Goal: Task Accomplishment & Management: Use online tool/utility

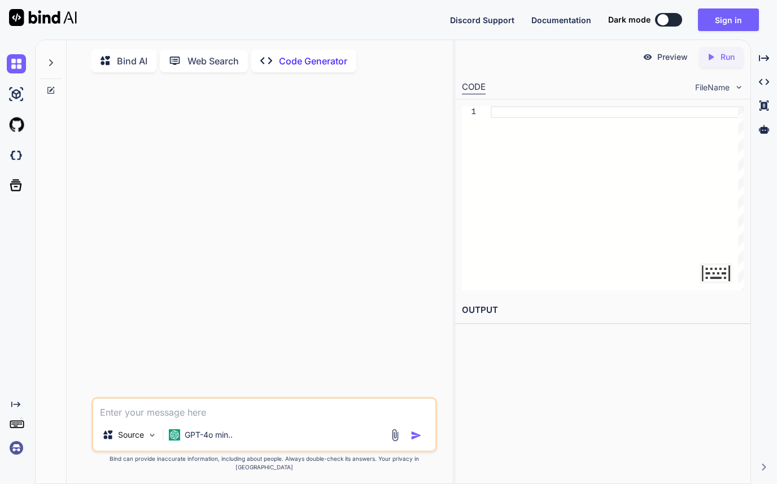
type textarea "x"
click at [303, 171] on div at bounding box center [266, 239] width 344 height 316
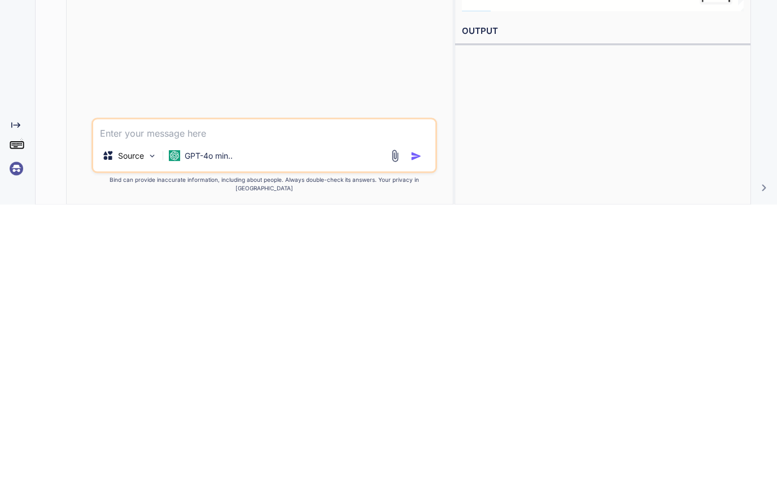
scroll to position [64, 0]
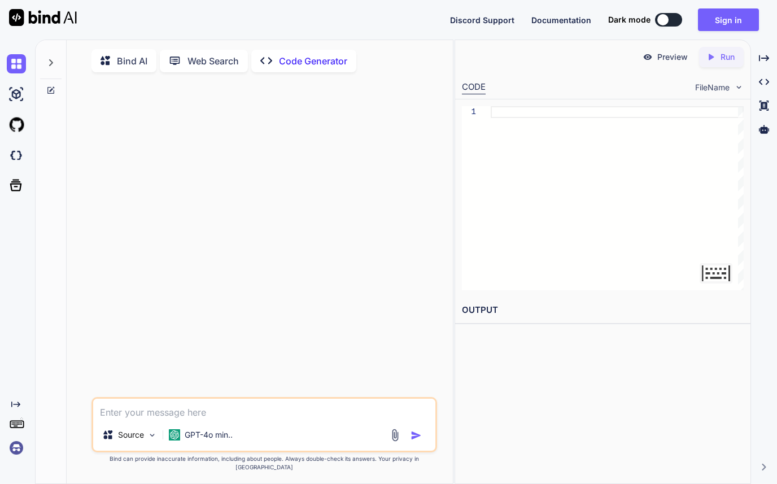
click at [719, 263] on textarea at bounding box center [715, 273] width 33 height 20
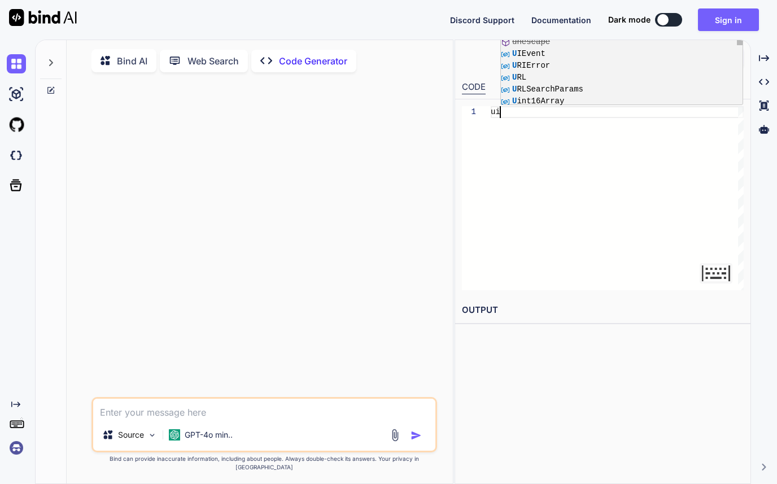
type textarea "u"
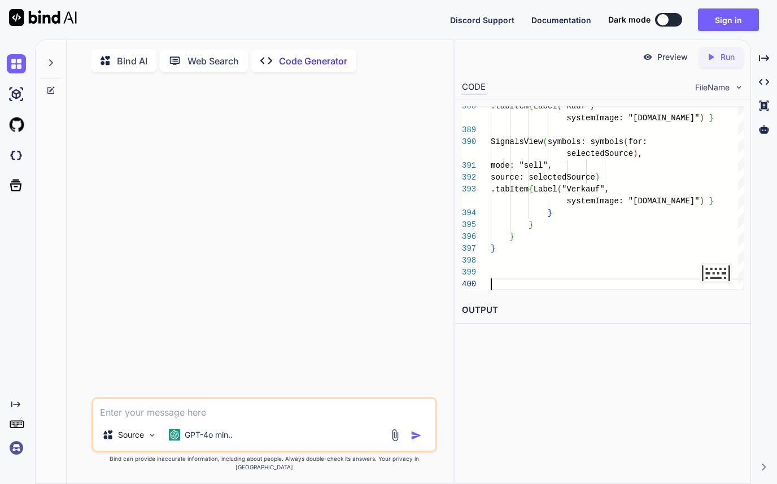
scroll to position [36, 0]
click at [229, 419] on textarea at bounding box center [264, 409] width 343 height 20
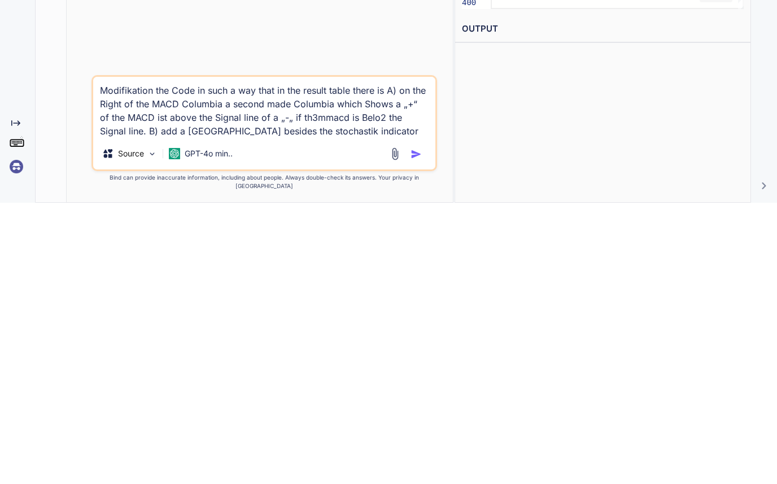
click at [190, 358] on textarea "Modifikation the Code in such a way that in the result table there is A) on the…" at bounding box center [264, 388] width 343 height 61
click at [325, 358] on textarea "Modifikation the Code in such a way that in the result table there is A) on the…" at bounding box center [264, 388] width 343 height 61
click at [375, 358] on textarea "Modifikation the Code in such a way that in the result table there is A) on the…" at bounding box center [264, 388] width 343 height 61
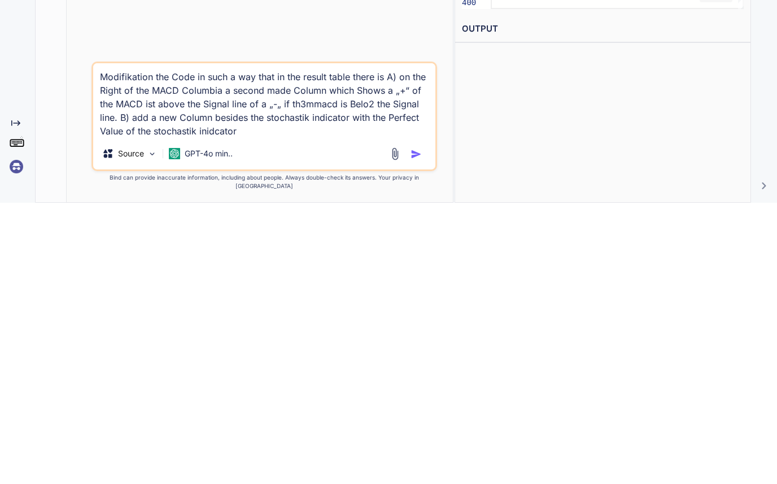
type textarea "Modifikation the Code in such a way that in the result table there is A) on the…"
click at [415, 430] on img "button" at bounding box center [415, 435] width 11 height 11
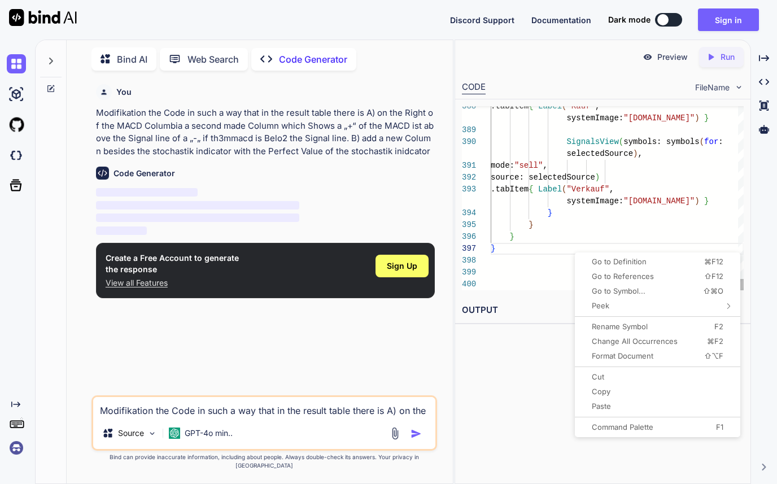
scroll to position [0, 0]
click at [532, 316] on div "Preview Created with Pixso. Run CODE FileName 388 389 390 391 392 393 394 395 3…" at bounding box center [602, 262] width 297 height 444
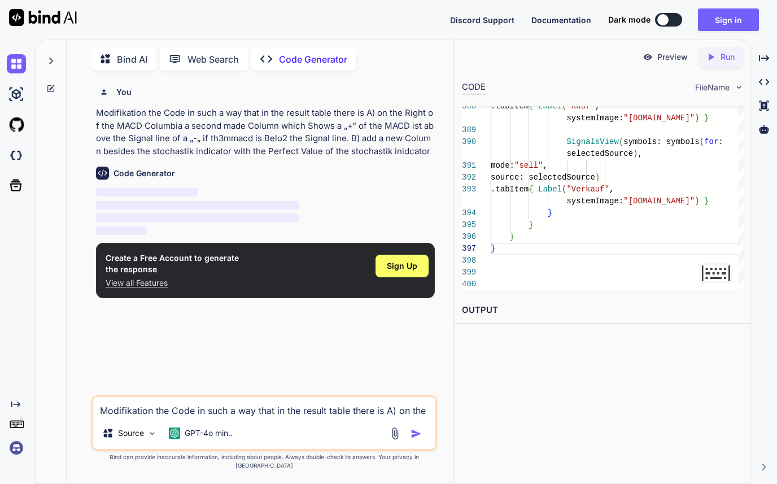
click at [347, 243] on div "Create a Free Account to generate the response View all Features Sign Up" at bounding box center [265, 270] width 339 height 55
click at [412, 260] on span "Sign Up" at bounding box center [402, 265] width 30 height 11
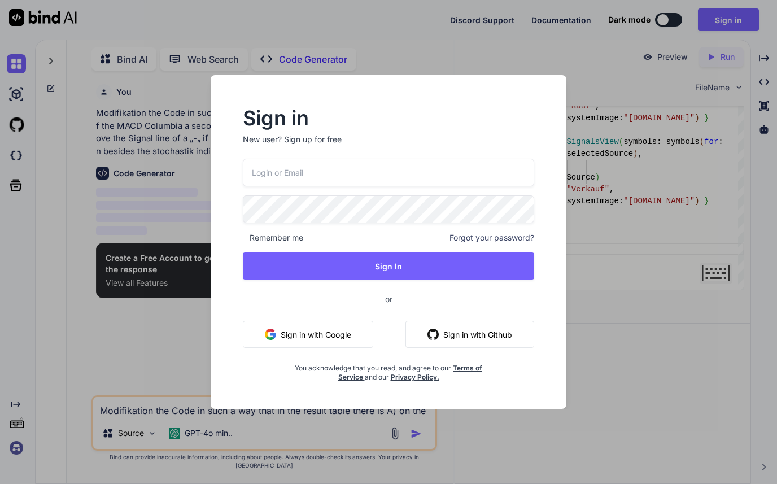
click at [444, 169] on input "email" at bounding box center [388, 173] width 291 height 28
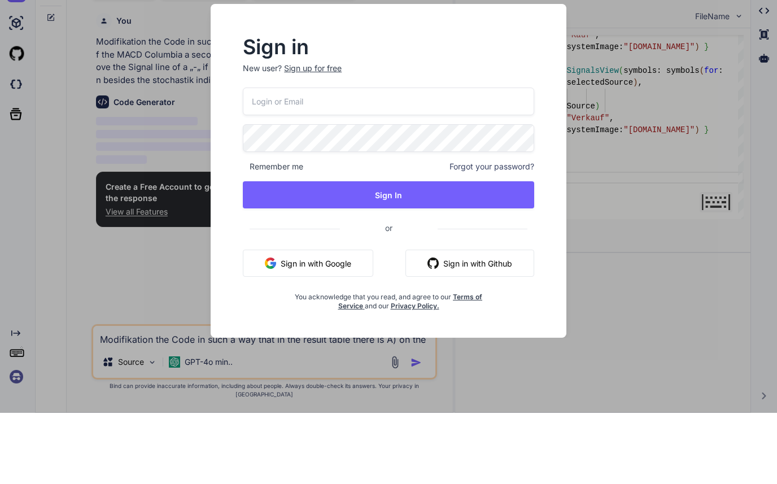
click at [341, 134] on p "New user? Sign up for free" at bounding box center [388, 146] width 291 height 25
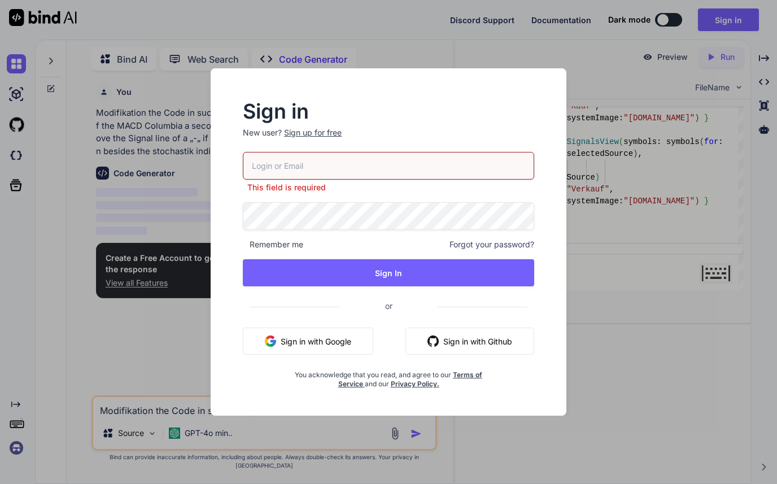
click at [363, 163] on input "email" at bounding box center [388, 166] width 291 height 28
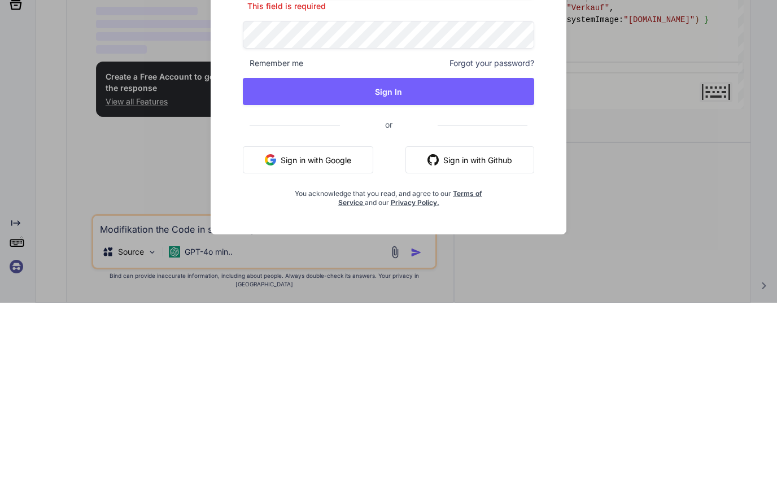
type input "[PERSON_NAME][EMAIL_ADDRESS][PERSON_NAME][DOMAIN_NAME]"
click at [359, 327] on button "Sign in with Google" at bounding box center [308, 340] width 130 height 27
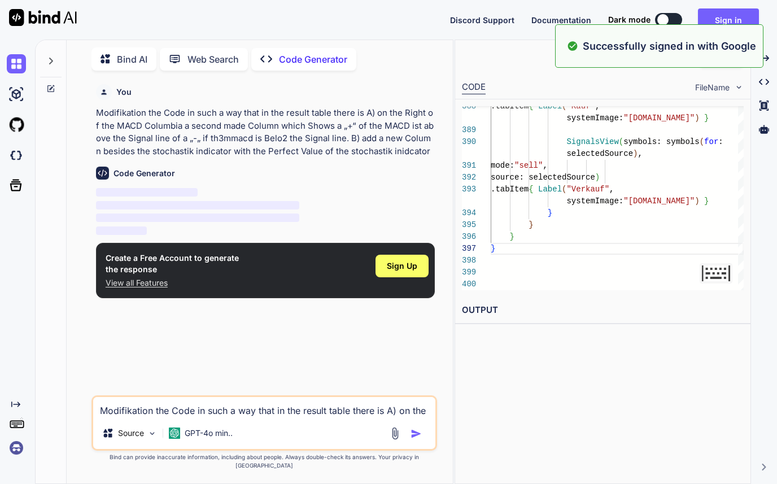
click at [459, 209] on div "388 389 390 391 392 393 394 395 396 397 398 399 400 .tabItem { Label ( "Kauf" ,…" at bounding box center [603, 198] width 296 height 198
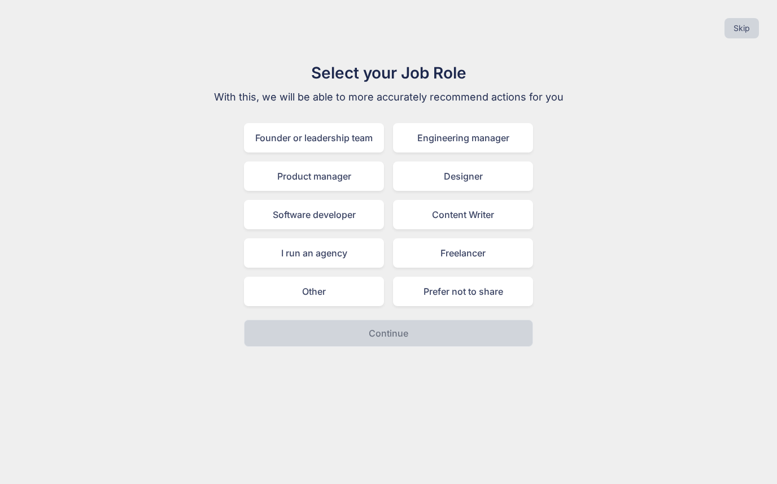
click at [358, 208] on div "Software developer" at bounding box center [314, 214] width 140 height 29
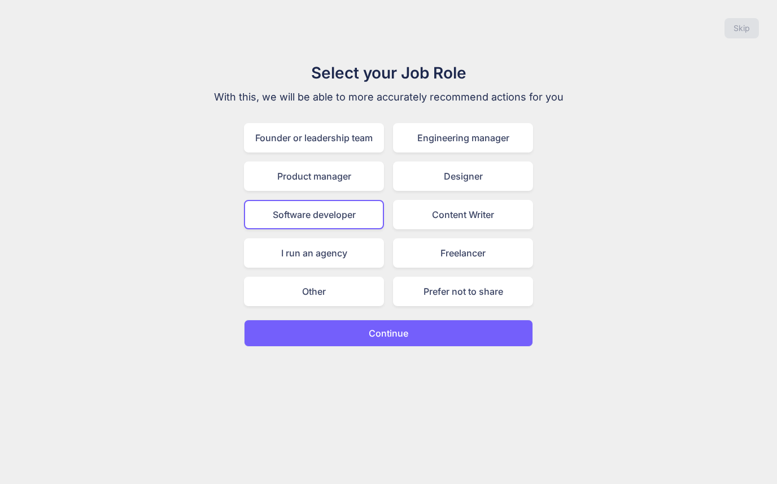
click at [462, 341] on button "Continue" at bounding box center [388, 332] width 289 height 27
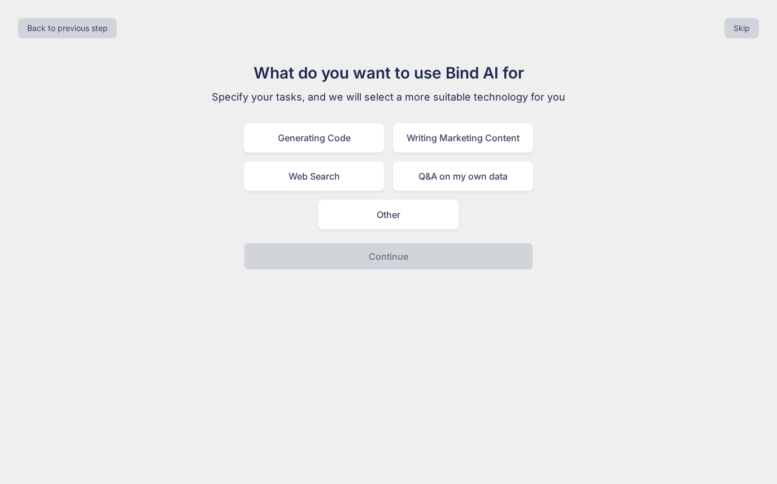
click at [350, 133] on div "Generating Code" at bounding box center [314, 137] width 140 height 29
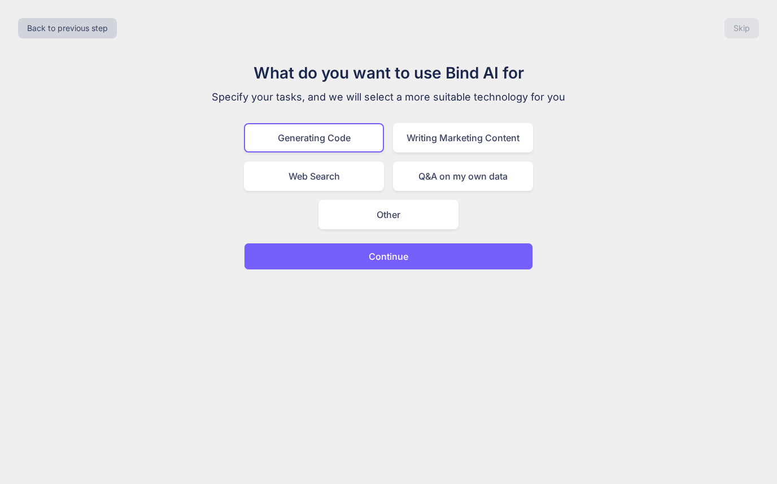
click at [456, 244] on button "Continue" at bounding box center [388, 256] width 289 height 27
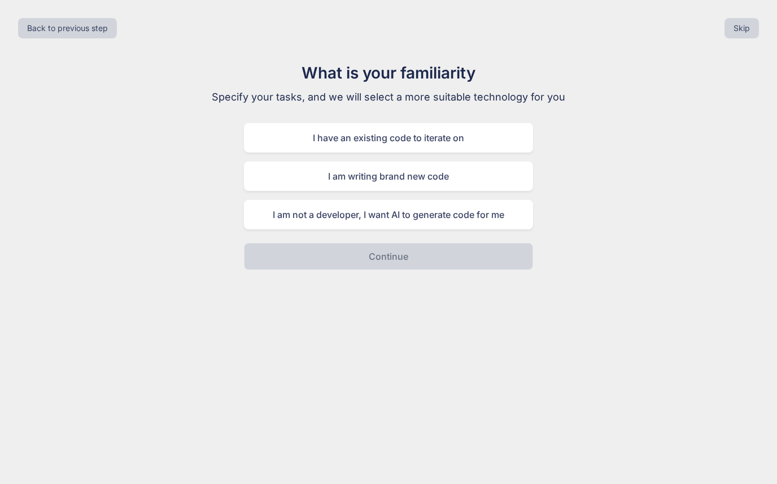
click at [505, 132] on div "I have an existing code to iterate on" at bounding box center [388, 137] width 289 height 29
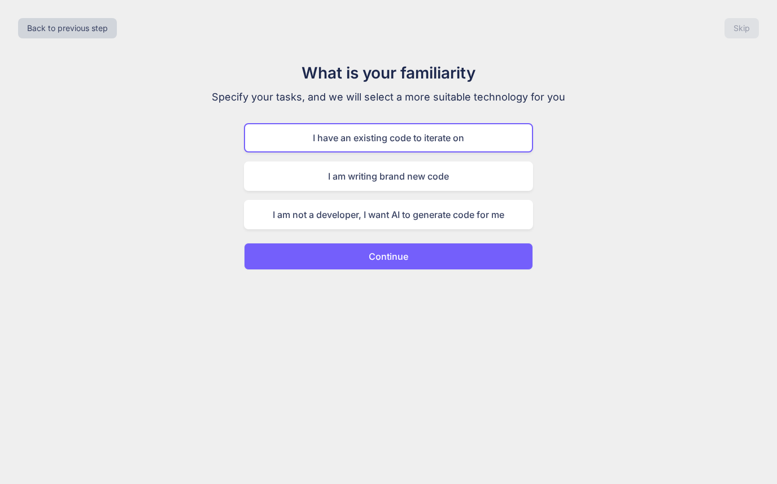
click at [466, 263] on button "Continue" at bounding box center [388, 256] width 289 height 27
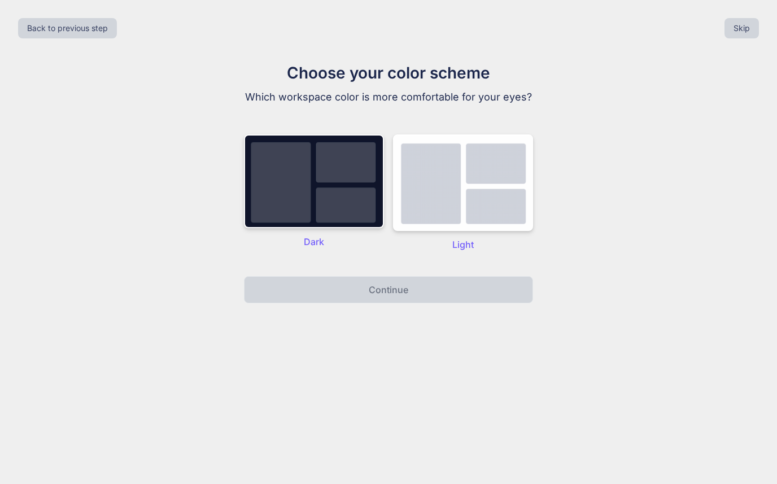
click at [501, 197] on img at bounding box center [463, 182] width 140 height 97
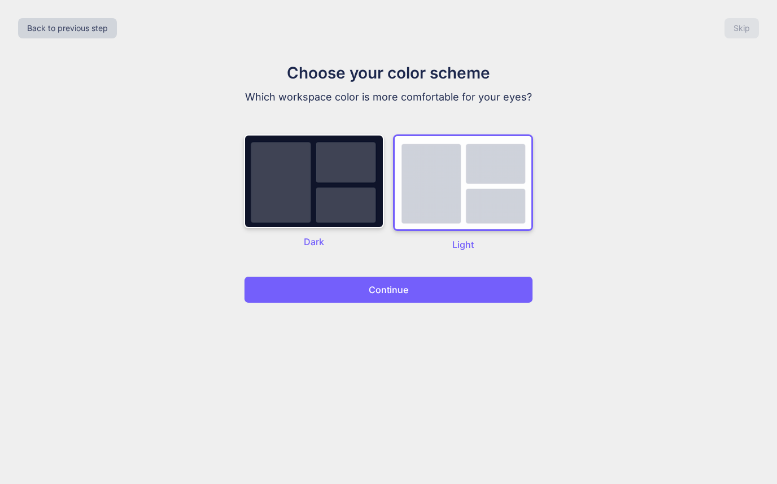
click at [452, 287] on button "Continue" at bounding box center [388, 289] width 289 height 27
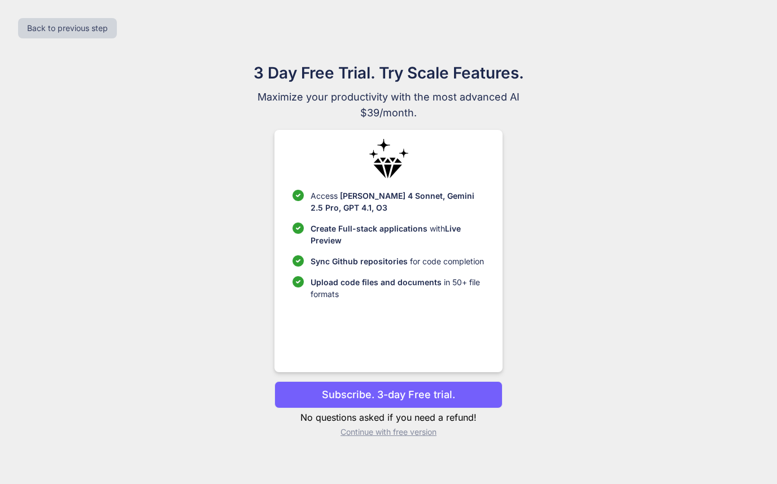
click at [411, 294] on p "Upload code files and documents in 50+ file formats" at bounding box center [396, 288] width 173 height 24
click at [444, 402] on p "Subscribe. 3-day Free trial." at bounding box center [388, 394] width 133 height 15
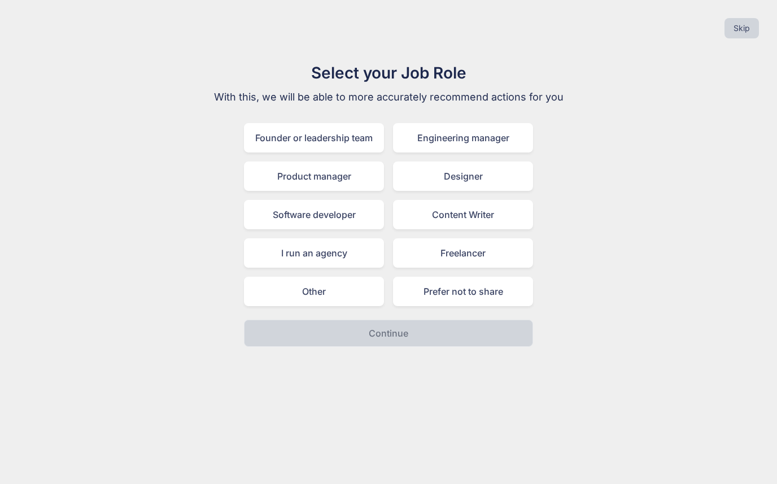
click at [285, 201] on div "Software developer" at bounding box center [314, 214] width 140 height 29
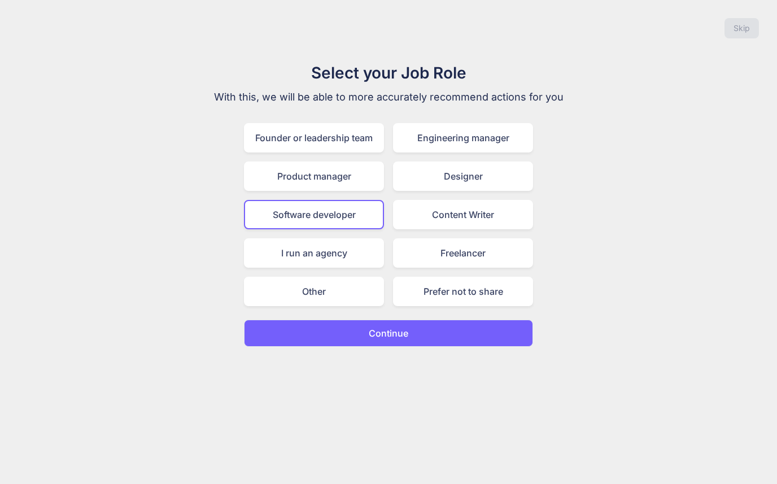
click at [453, 327] on button "Continue" at bounding box center [388, 332] width 289 height 27
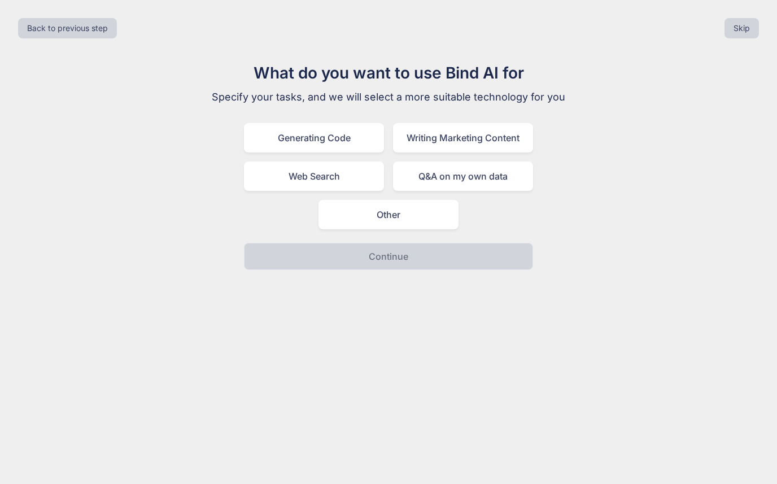
click at [346, 133] on div "Generating Code" at bounding box center [314, 137] width 140 height 29
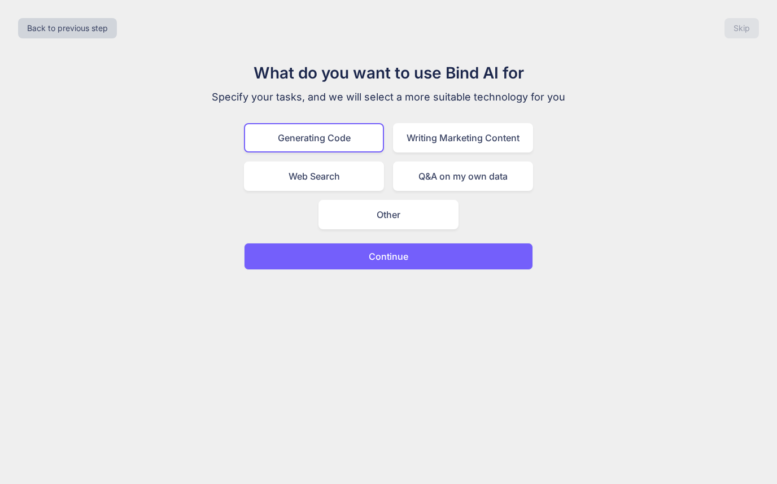
click at [456, 259] on button "Continue" at bounding box center [388, 256] width 289 height 27
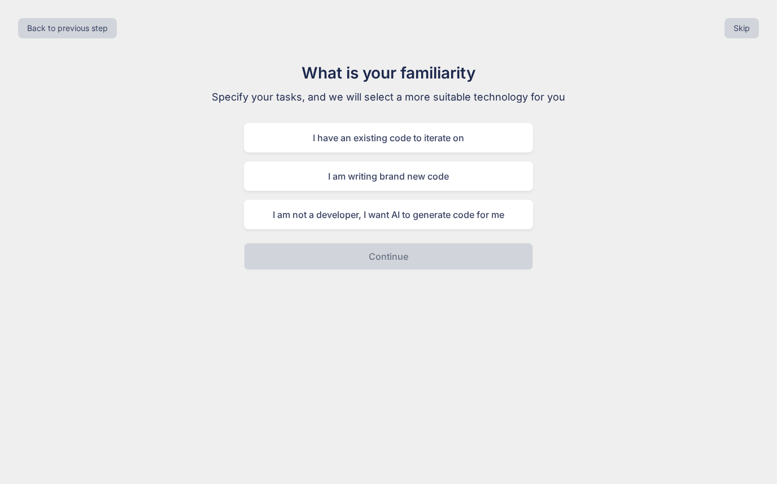
click at [493, 138] on div "I have an existing code to iterate on" at bounding box center [388, 137] width 289 height 29
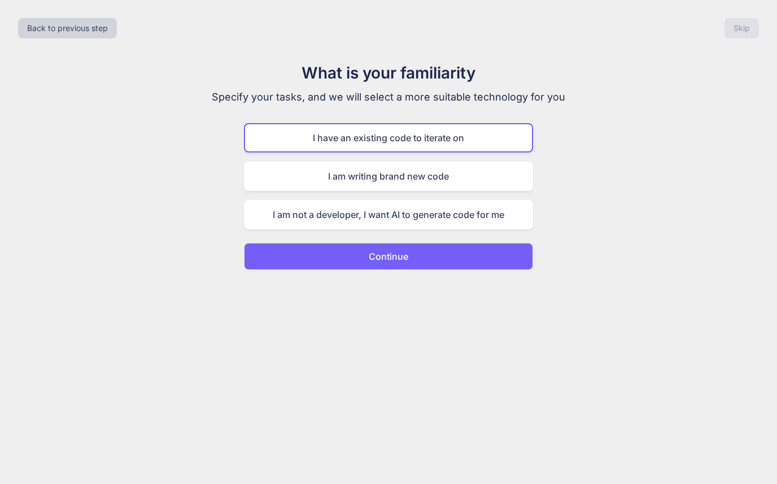
click at [453, 251] on button "Continue" at bounding box center [388, 256] width 289 height 27
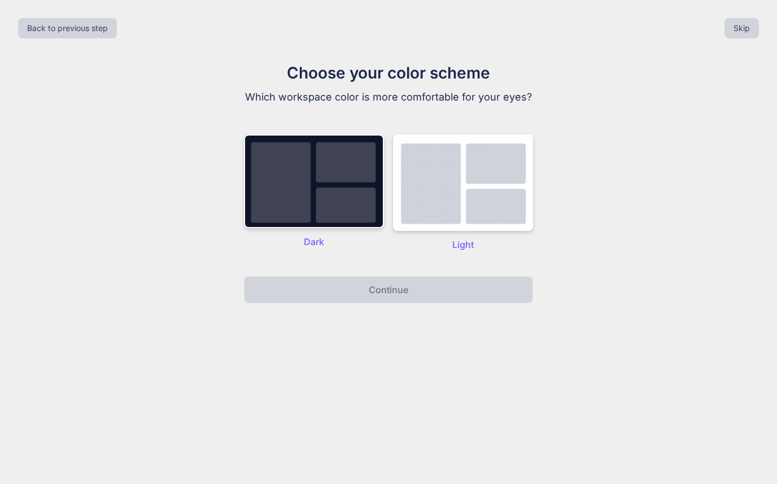
click at [488, 188] on img at bounding box center [463, 182] width 140 height 97
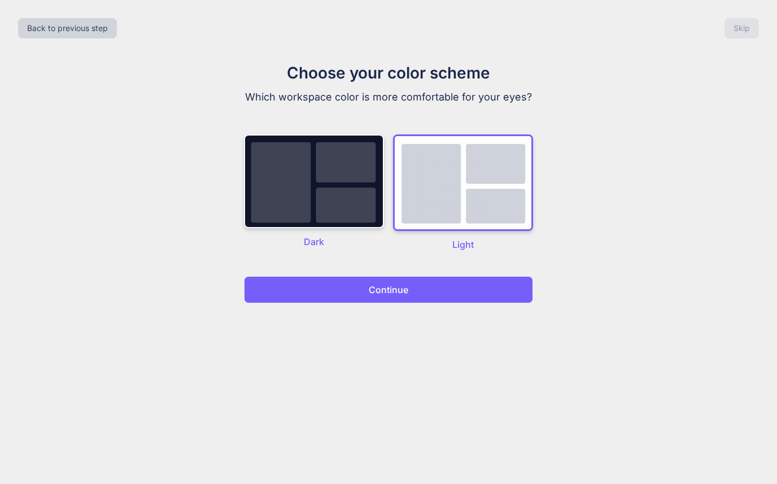
click at [454, 286] on button "Continue" at bounding box center [388, 289] width 289 height 27
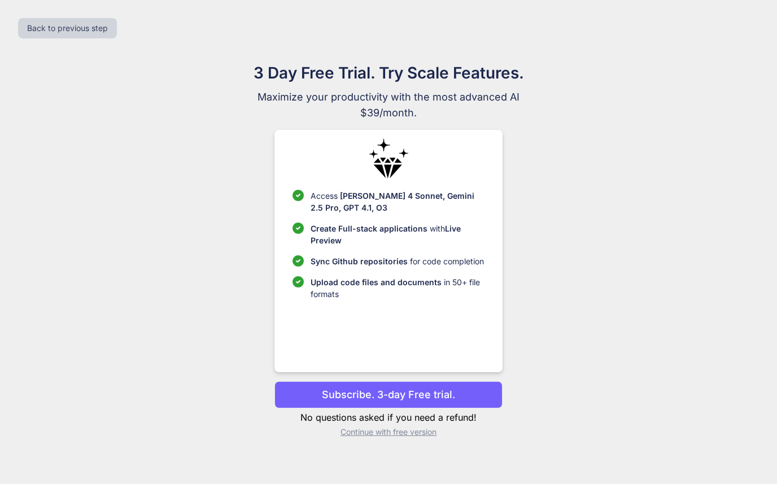
click at [430, 437] on p "Continue with free version" at bounding box center [387, 431] width 227 height 11
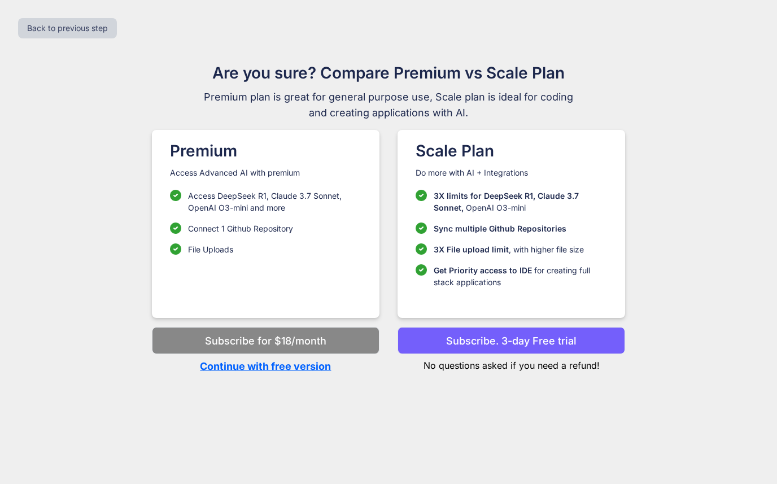
click at [231, 369] on p "Continue with free version" at bounding box center [265, 365] width 227 height 15
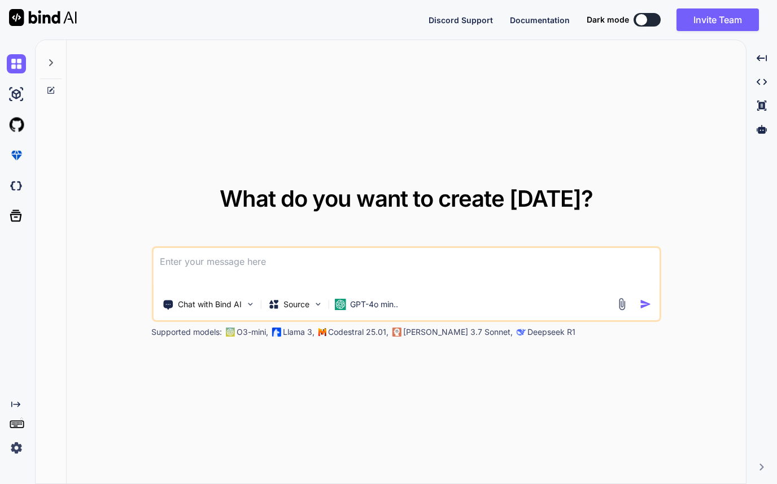
type textarea "x"
click at [185, 290] on textarea at bounding box center [406, 269] width 506 height 42
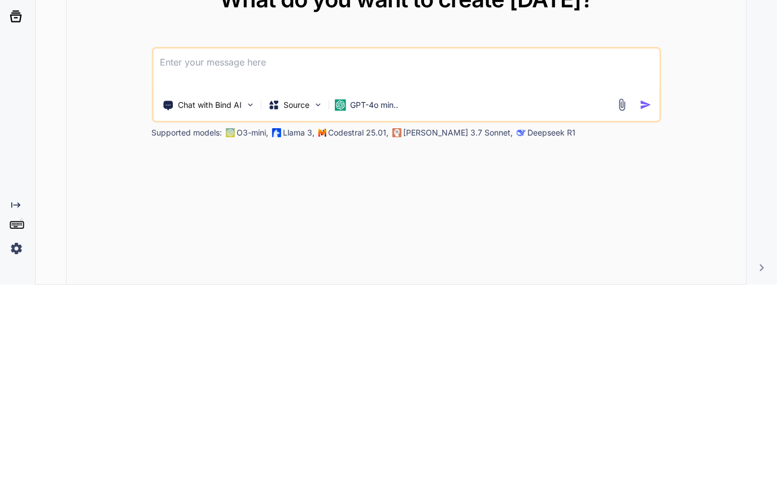
type textarea "M"
type textarea "x"
type textarea "Mo"
type textarea "x"
type textarea "Mod"
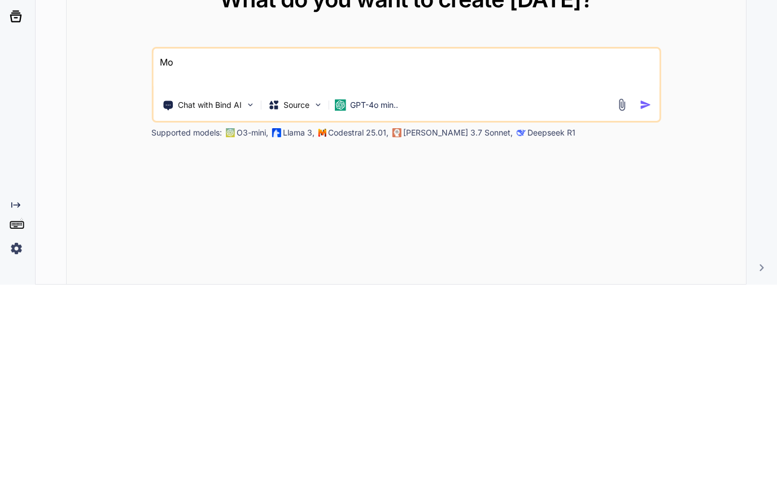
type textarea "x"
type textarea "Modi"
type textarea "x"
type textarea "Modif"
type textarea "x"
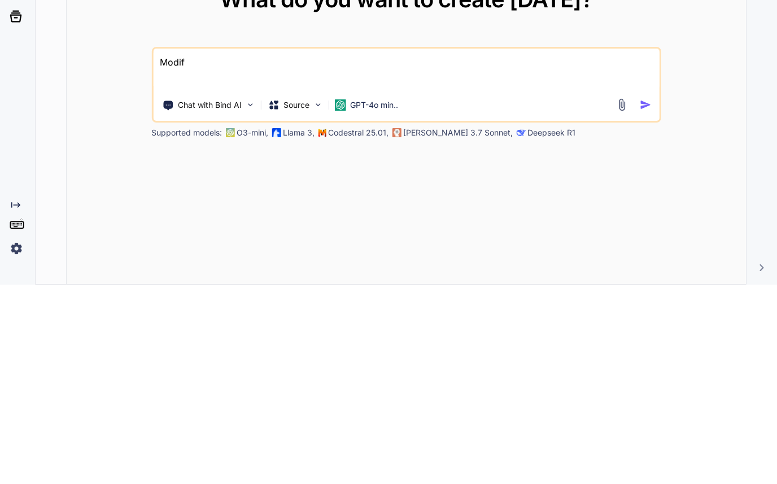
type textarea "Modify"
type textarea "x"
type textarea "Modifikation"
type textarea "x"
type textarea "Modifikation"
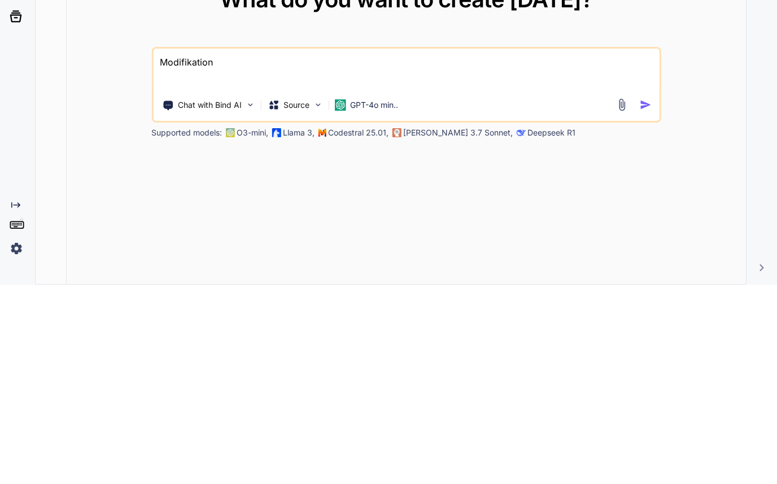
type textarea "x"
type textarea "Modifikation f"
type textarea "x"
type textarea "Modifikation fo"
type textarea "x"
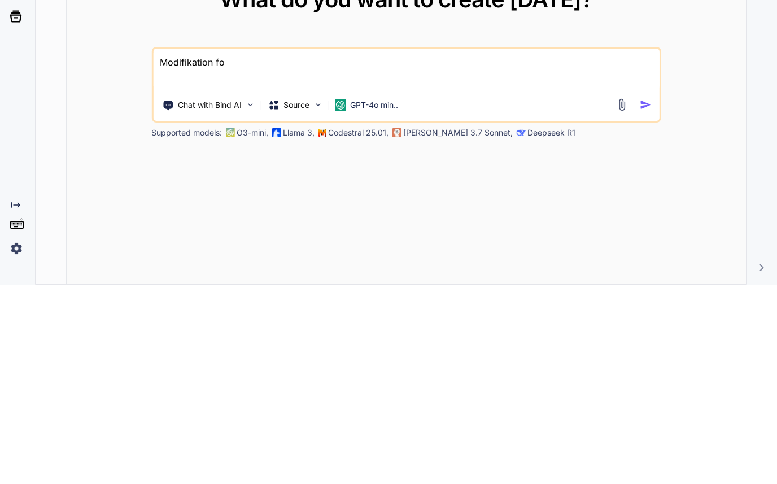
type textarea "Modifikation fol"
type textarea "x"
type textarea "Modifikation foll"
type textarea "x"
type textarea "Modifikation follo"
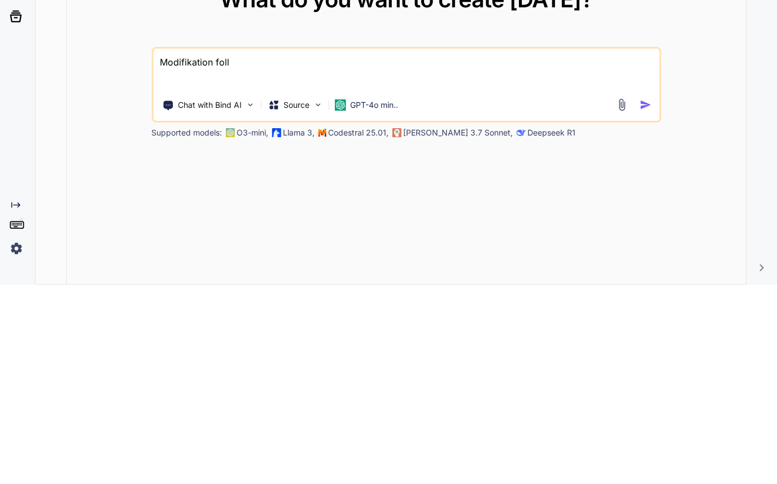
type textarea "x"
type textarea "Modifikation follow"
type textarea "x"
type textarea "Modifikation followi"
type textarea "x"
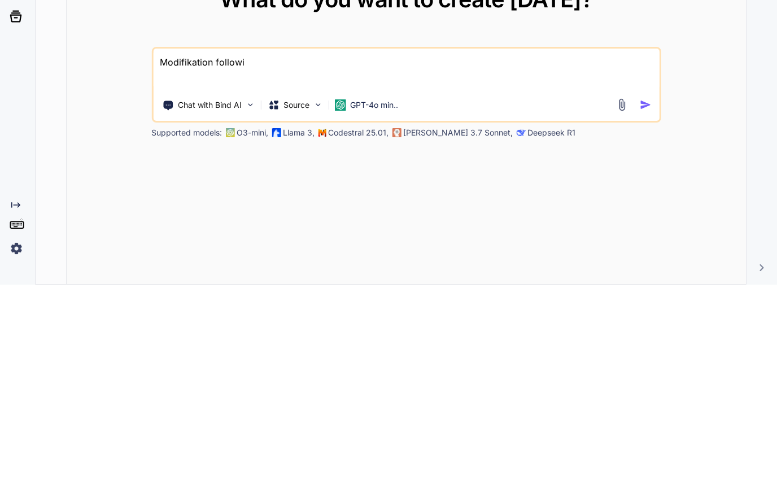
type textarea "Modifikation followin"
type textarea "x"
type textarea "Modifikation following"
type textarea "x"
type textarea "Modifikation following"
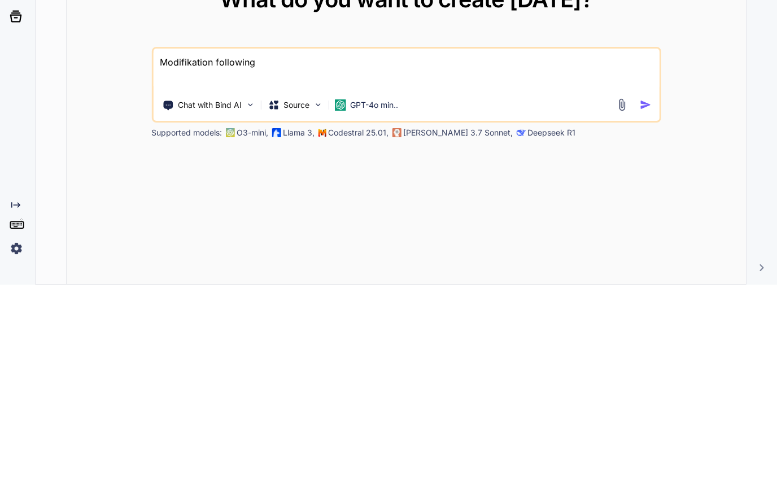
type textarea "x"
type textarea "Modifikation following c"
type textarea "x"
type textarea "Modifikation following co"
type textarea "x"
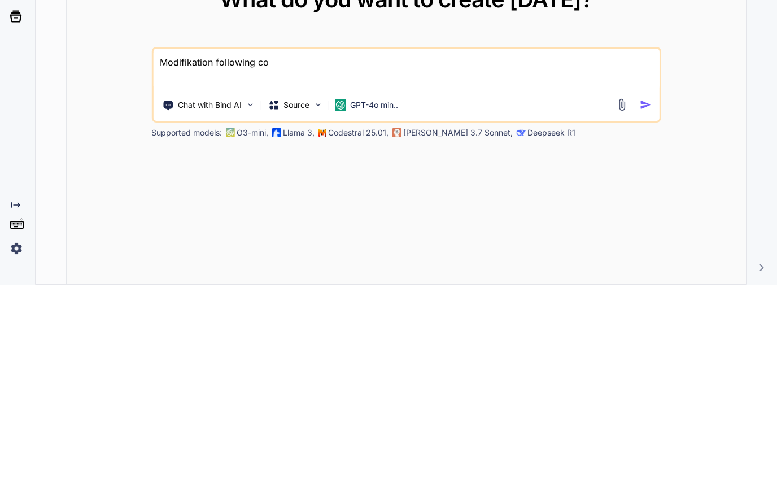
type textarea "Modifikation following cod"
type textarea "x"
type textarea "Modifikation following code"
type textarea "x"
type textarea "Modifikation following Code"
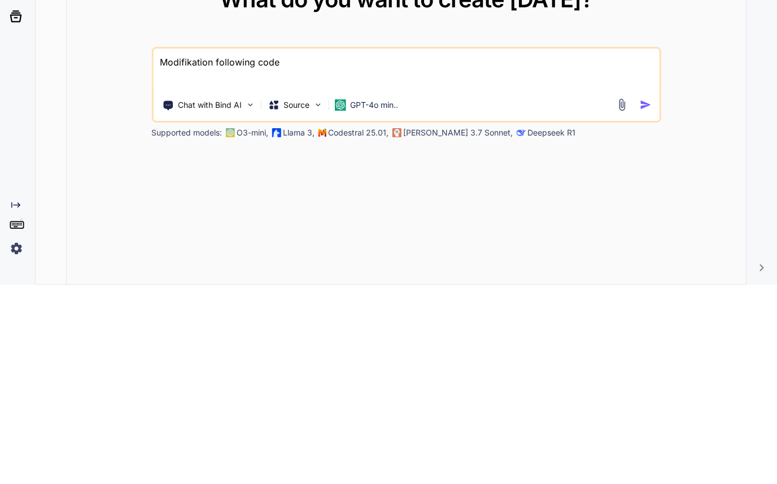
type textarea "x"
type textarea "Modifikation following Code"
type textarea "x"
type textarea "Modifikation following Code a"
type textarea "x"
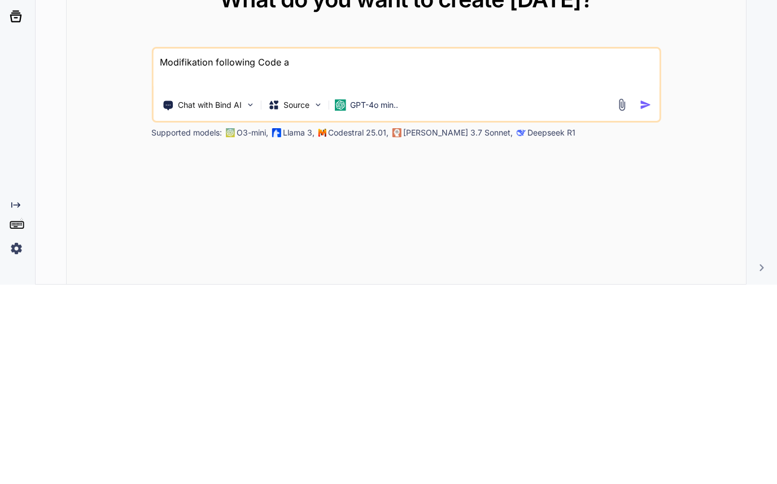
type textarea "Modifikation following Code an"
type textarea "x"
type textarea "Modifikation following Code and"
type textarea "x"
type textarea "Modifikation following Code and"
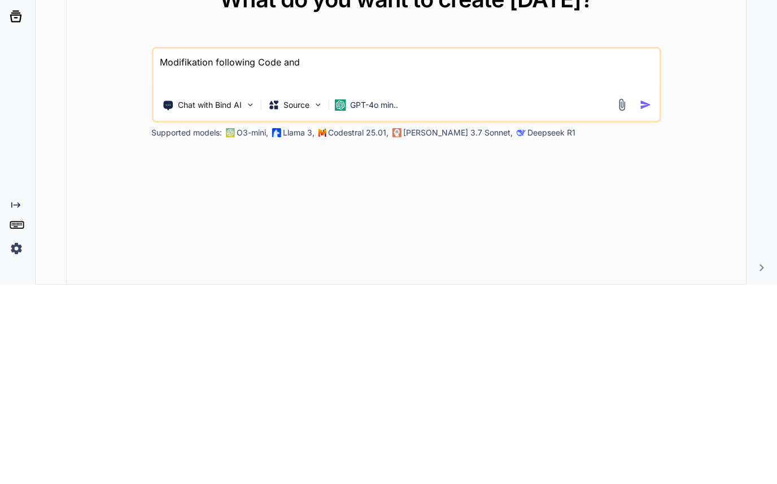
type textarea "x"
type textarea "Modifikation following Code and a"
type textarea "x"
type textarea "Modifikation following Code and ad"
type textarea "x"
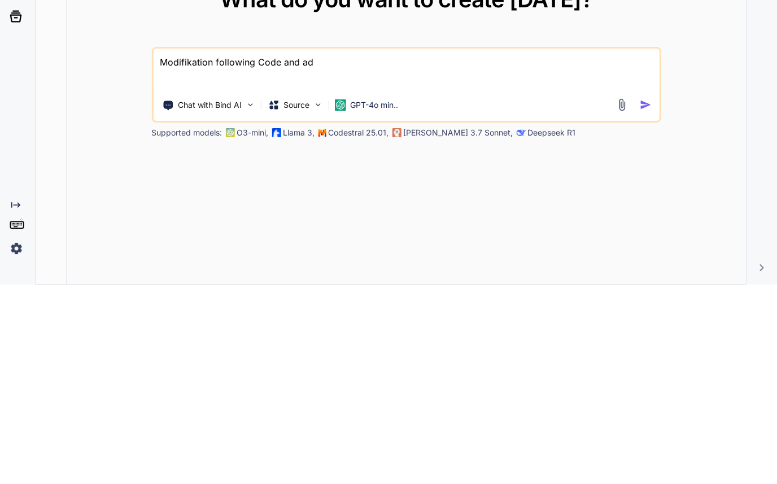
type textarea "Modifikation following Code and add"
type textarea "x"
type textarea "Modifikation following Code and add"
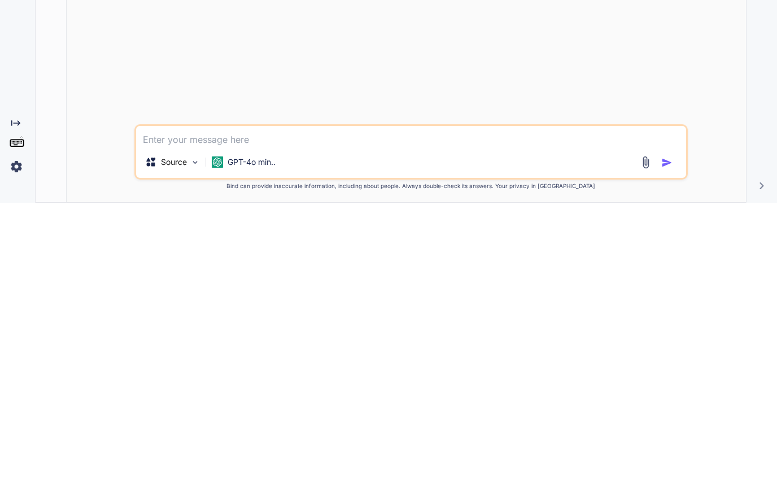
scroll to position [2, 0]
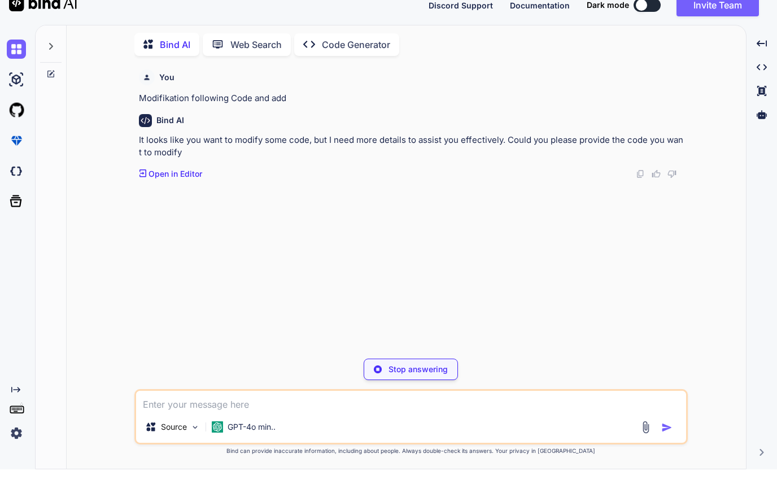
type textarea "x"
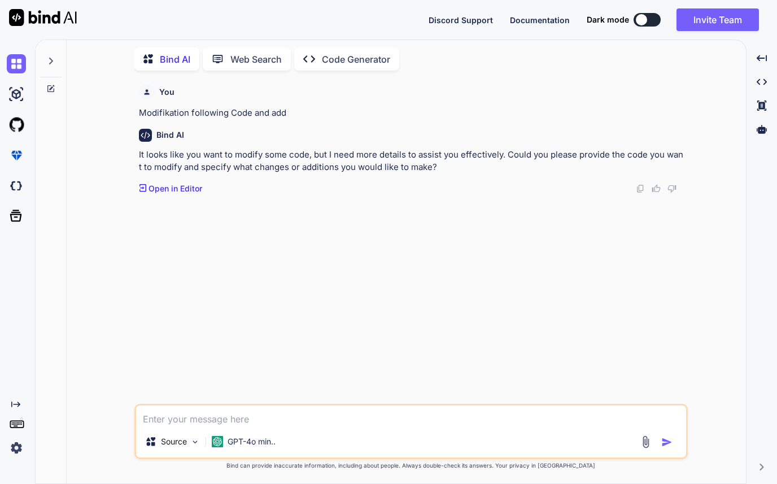
click at [170, 412] on textarea at bounding box center [411, 415] width 550 height 20
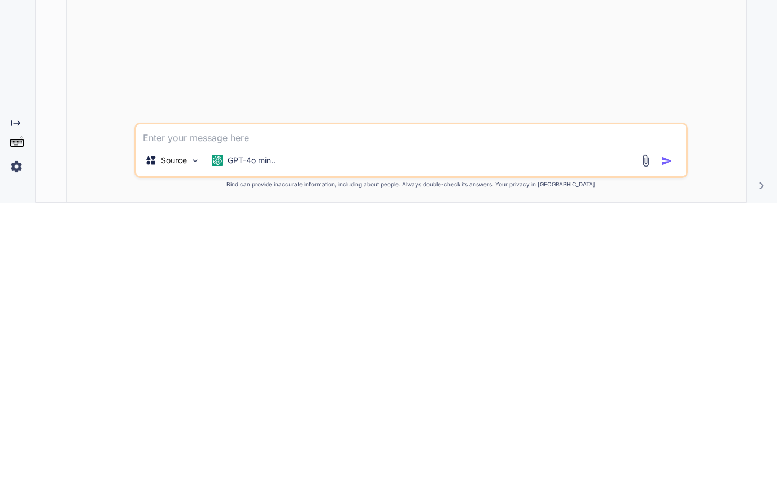
type textarea "M"
